Goal: Task Accomplishment & Management: Use online tool/utility

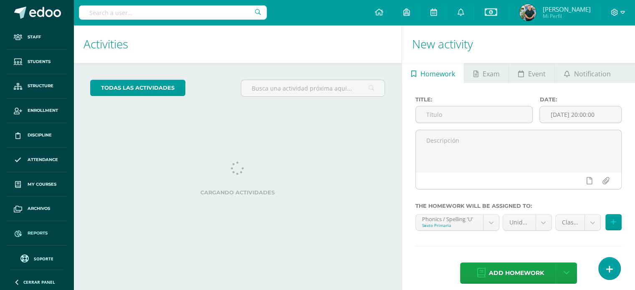
click at [37, 236] on link "Reports" at bounding box center [37, 233] width 60 height 25
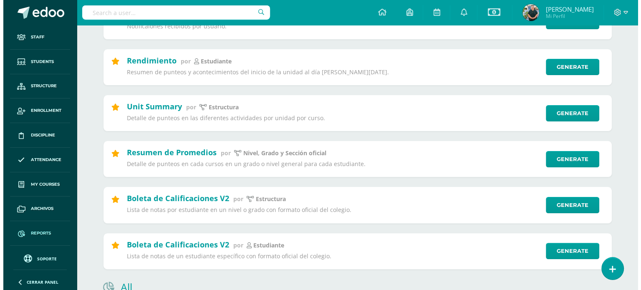
scroll to position [201, 0]
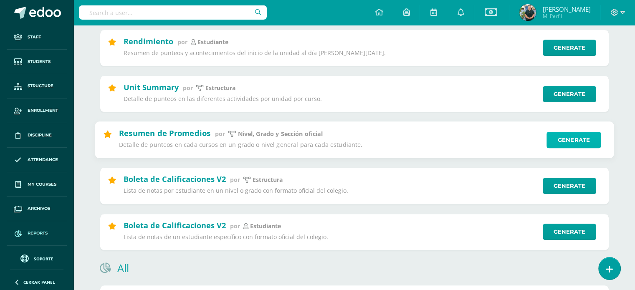
click at [577, 145] on link "Generate" at bounding box center [574, 140] width 55 height 17
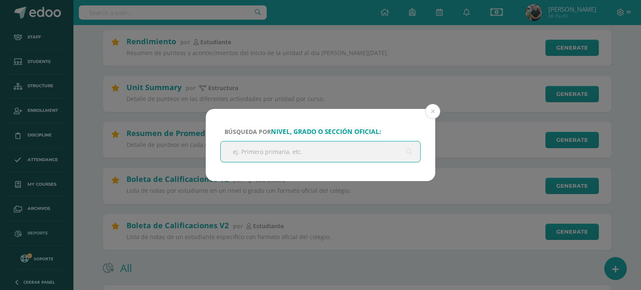
scroll to position [0, 0]
click at [249, 156] on input "text" at bounding box center [321, 152] width 200 height 20
type input "cuarto"
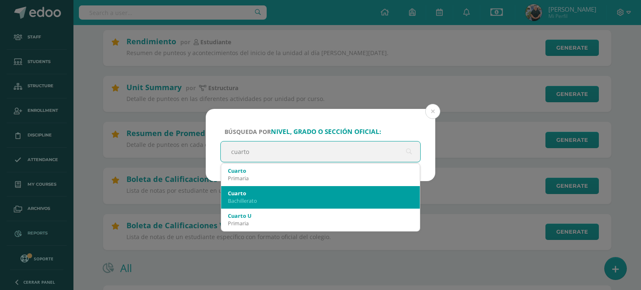
click at [326, 200] on div "Bachillerato" at bounding box center [320, 201] width 185 height 8
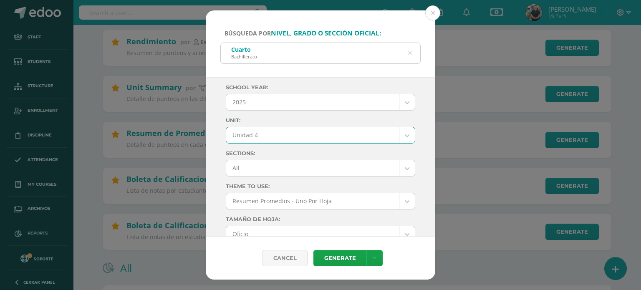
select select "Unidad 4"
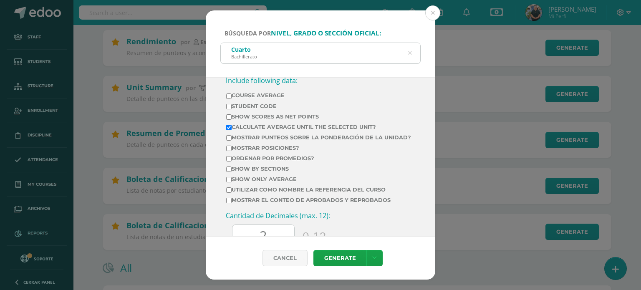
scroll to position [418, 0]
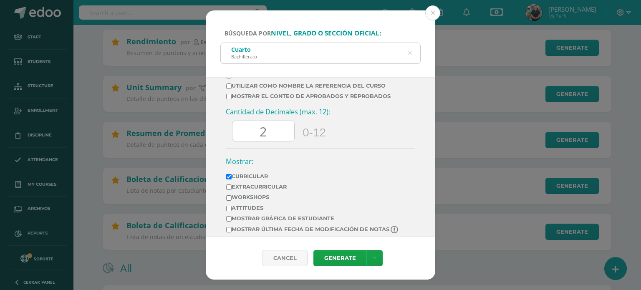
click at [227, 137] on div "Cantidad de Decimales (max. 12): 2 0-12" at bounding box center [321, 127] width 190 height 41
click at [378, 258] on link at bounding box center [375, 258] width 16 height 16
click at [363, 223] on link "Download as XLS" at bounding box center [374, 227] width 65 height 20
drag, startPoint x: 279, startPoint y: 143, endPoint x: 234, endPoint y: 142, distance: 45.1
click at [234, 142] on input "0" at bounding box center [264, 131] width 62 height 20
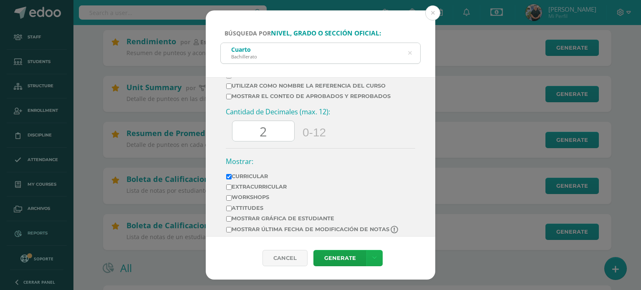
type input "2"
click at [371, 258] on link at bounding box center [375, 258] width 16 height 16
click at [376, 221] on link "Download as XLS" at bounding box center [374, 227] width 65 height 20
